Goal: Obtain resource: Obtain resource

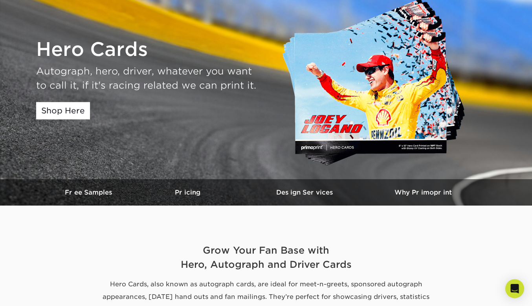
scroll to position [92, 0]
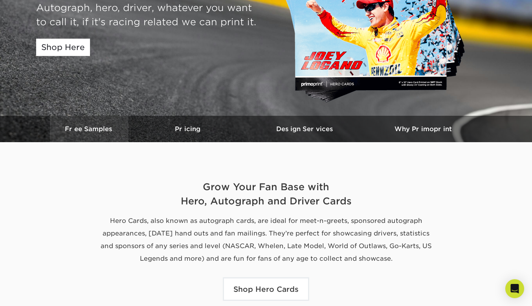
click at [101, 130] on h3 "Free Samples" at bounding box center [89, 128] width 79 height 7
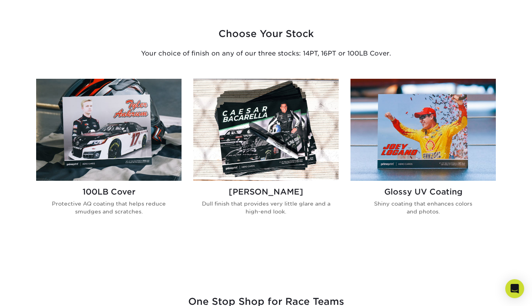
scroll to position [469, 0]
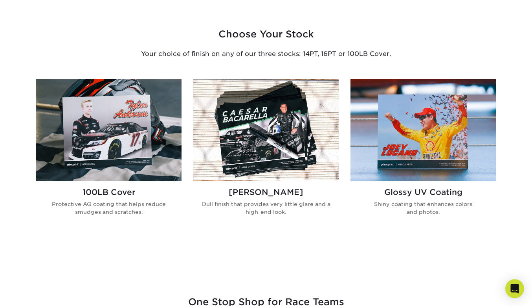
click at [146, 136] on img at bounding box center [109, 130] width 146 height 102
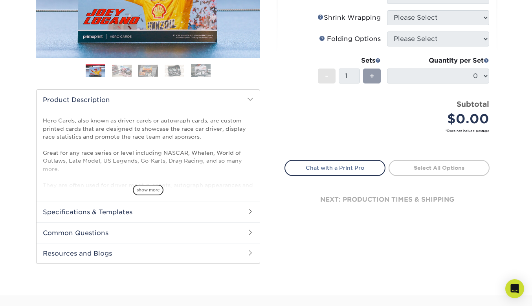
scroll to position [176, 0]
click at [142, 214] on h2 "Specifications & Templates" at bounding box center [148, 211] width 223 height 20
click at [92, 234] on link "See All Sizes" at bounding box center [88, 232] width 33 height 6
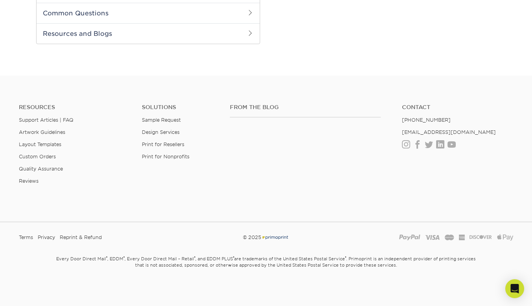
scroll to position [0, 0]
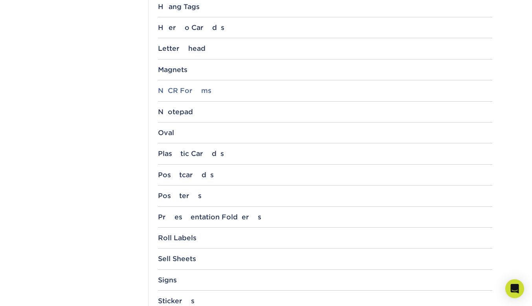
scroll to position [695, 0]
